Goal: Transaction & Acquisition: Purchase product/service

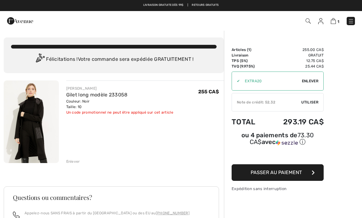
click at [312, 81] on span "Enlever" at bounding box center [309, 81] width 17 height 6
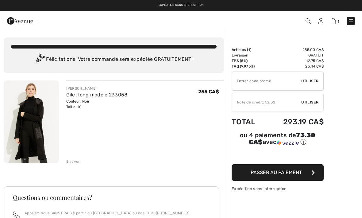
click at [311, 81] on span "Utiliser" at bounding box center [309, 81] width 17 height 6
click at [282, 83] on input "TEXT" at bounding box center [266, 81] width 69 height 18
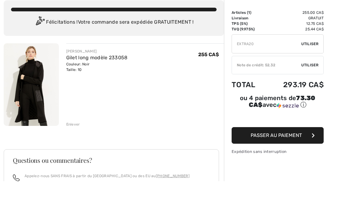
type input "EXTRA20"
click at [311, 78] on span "Utiliser" at bounding box center [309, 81] width 17 height 6
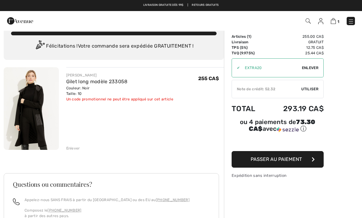
scroll to position [11, 0]
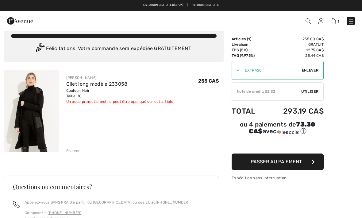
click at [311, 89] on span "Utiliser" at bounding box center [309, 92] width 17 height 6
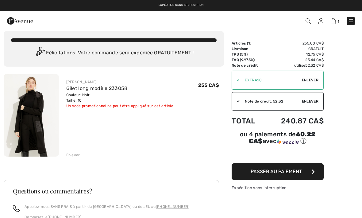
scroll to position [6, 0]
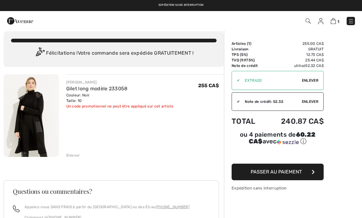
click at [304, 172] on button "Passer au paiement" at bounding box center [277, 171] width 92 height 17
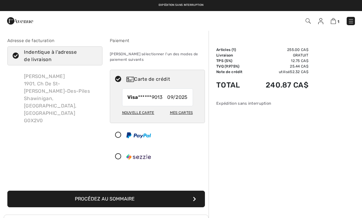
click at [130, 203] on button "Procédez au sommaire" at bounding box center [105, 198] width 197 height 17
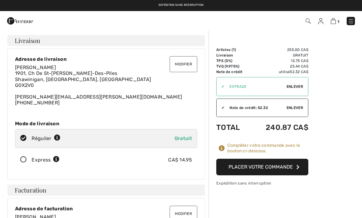
click at [280, 165] on button "Placer votre commande" at bounding box center [262, 166] width 92 height 17
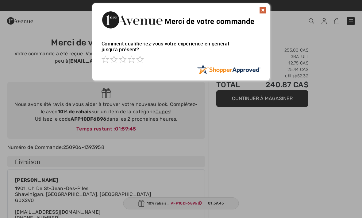
click at [259, 13] on img at bounding box center [262, 9] width 7 height 7
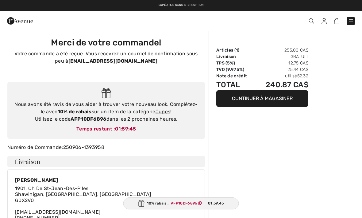
click at [265, 13] on div "Commander" at bounding box center [181, 21] width 362 height 20
